Goal: Task Accomplishment & Management: Use online tool/utility

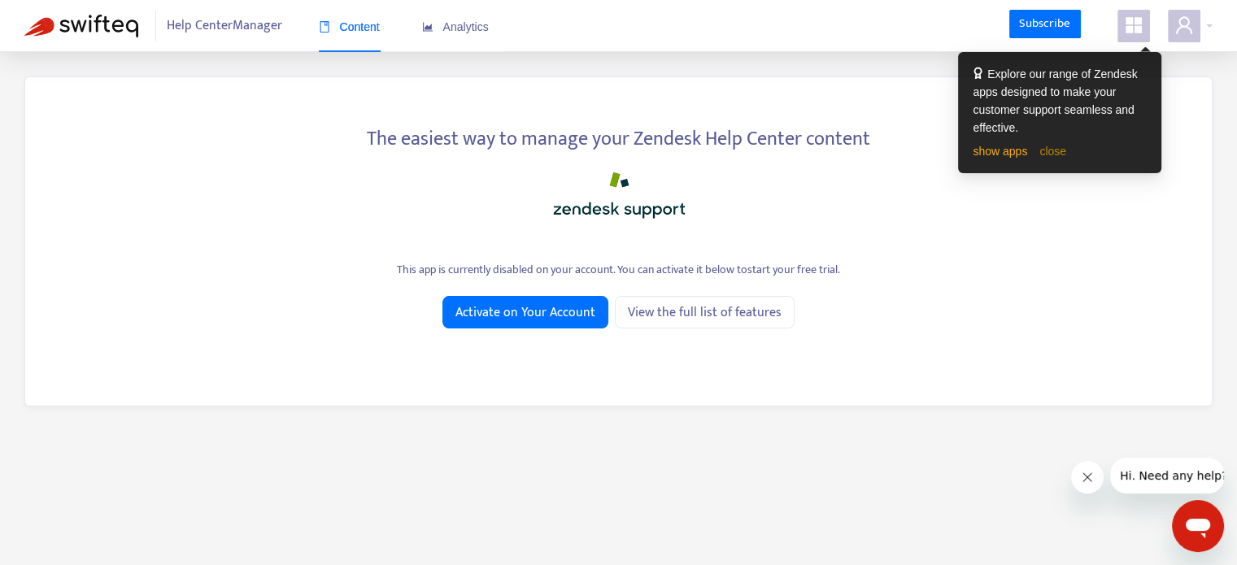
click at [1050, 150] on link "close" at bounding box center [1052, 151] width 27 height 13
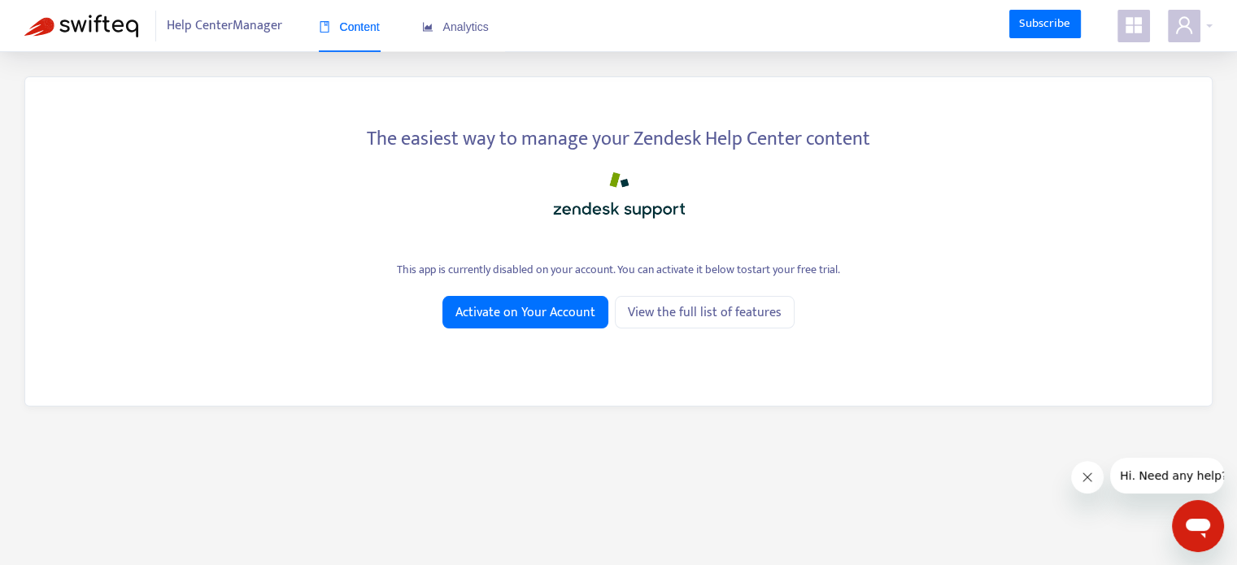
click at [228, 25] on span "Help Center Manager" at bounding box center [224, 26] width 115 height 31
click at [485, 37] on div "Analytics" at bounding box center [455, 27] width 67 height 50
click at [198, 28] on span "Help Center Manager" at bounding box center [224, 26] width 115 height 31
click at [555, 294] on div "The easiest way to manage your Zendesk Help Center content This app is currentl…" at bounding box center [618, 241] width 1188 height 330
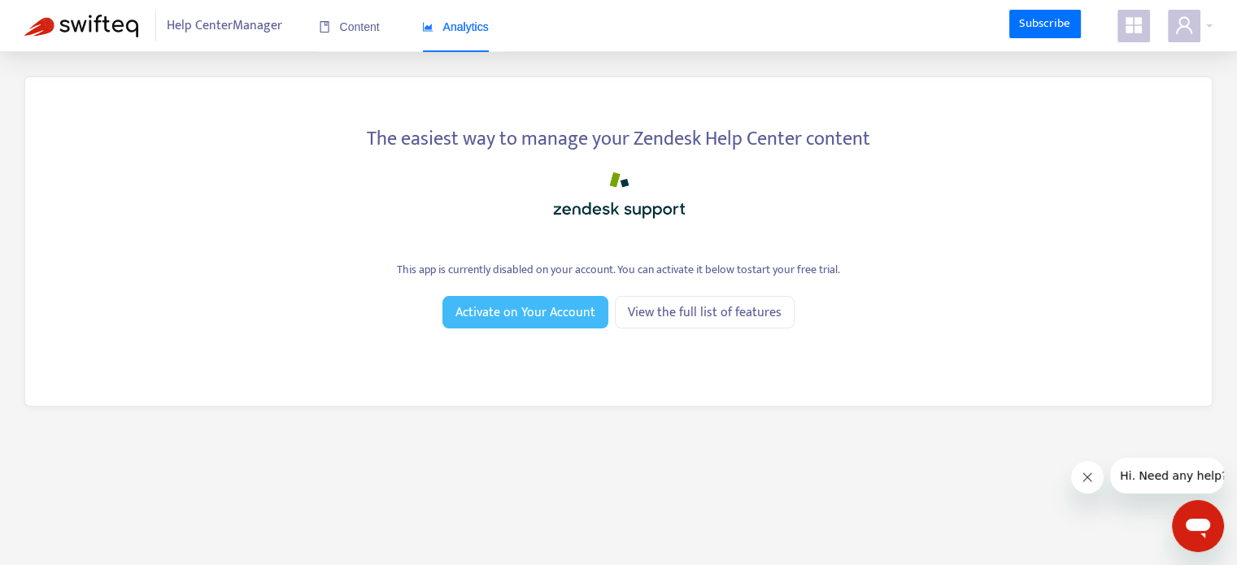
click at [557, 305] on span "Activate on Your Account" at bounding box center [525, 312] width 140 height 20
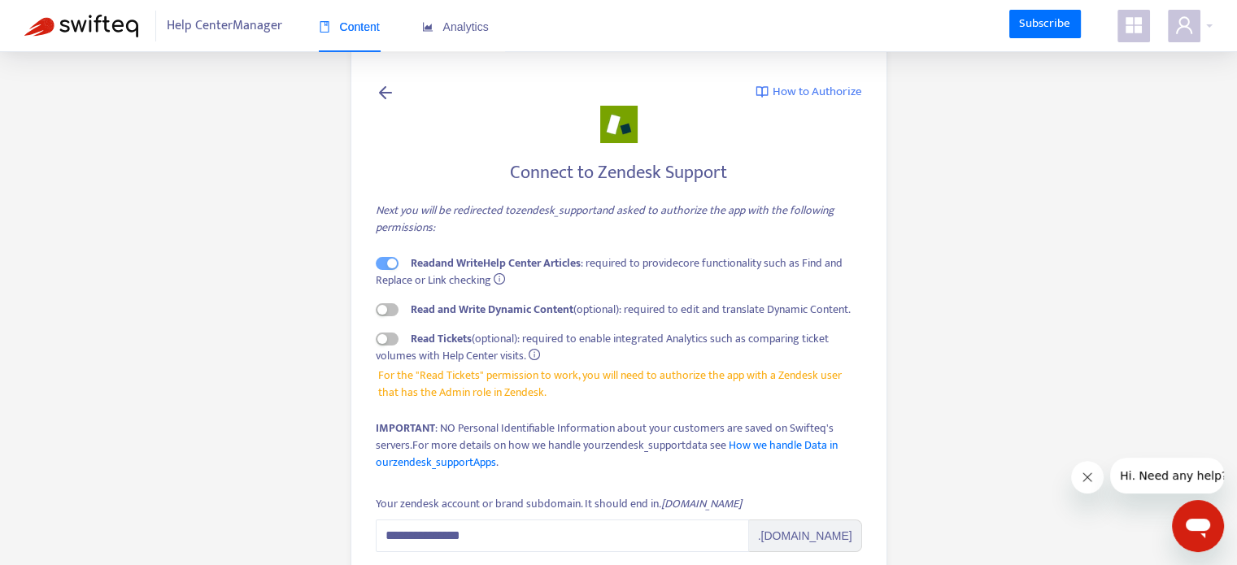
scroll to position [3, 0]
click at [1178, 29] on icon "user" at bounding box center [1184, 24] width 16 height 17
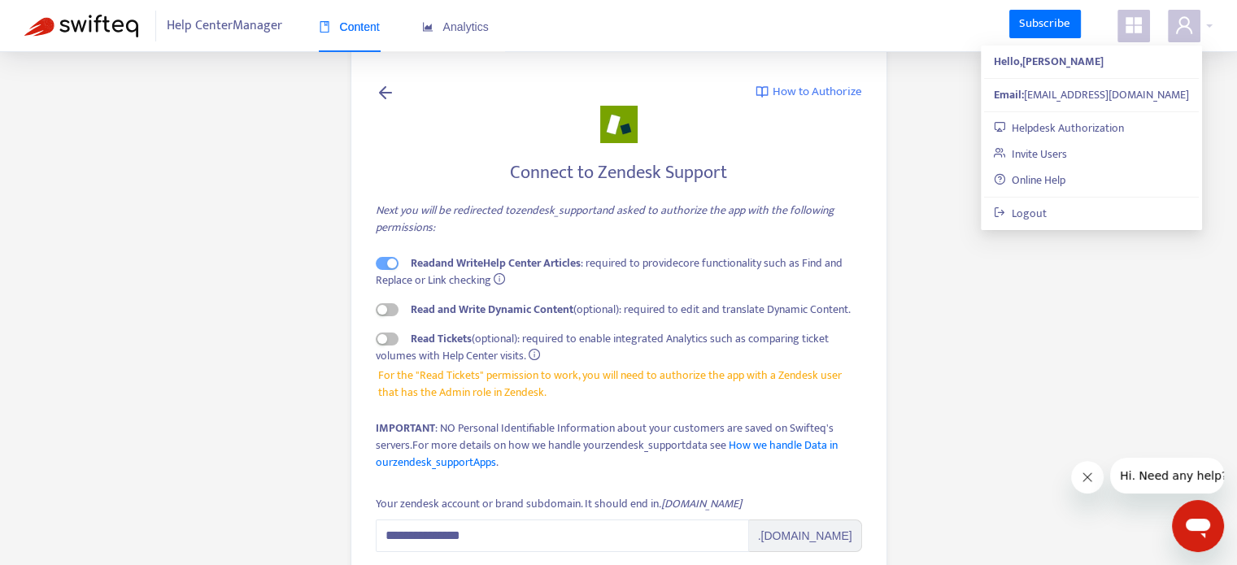
click at [1132, 32] on icon "appstore" at bounding box center [1134, 25] width 20 height 20
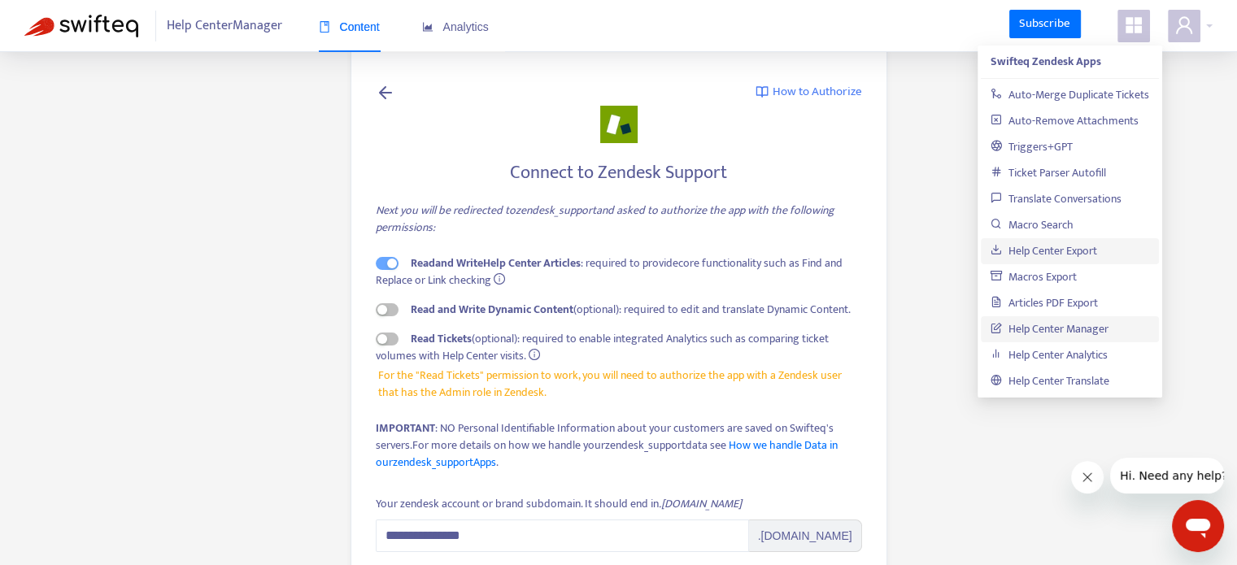
click at [1084, 251] on link "Help Center Export" at bounding box center [1043, 250] width 107 height 19
